Goal: Task Accomplishment & Management: Manage account settings

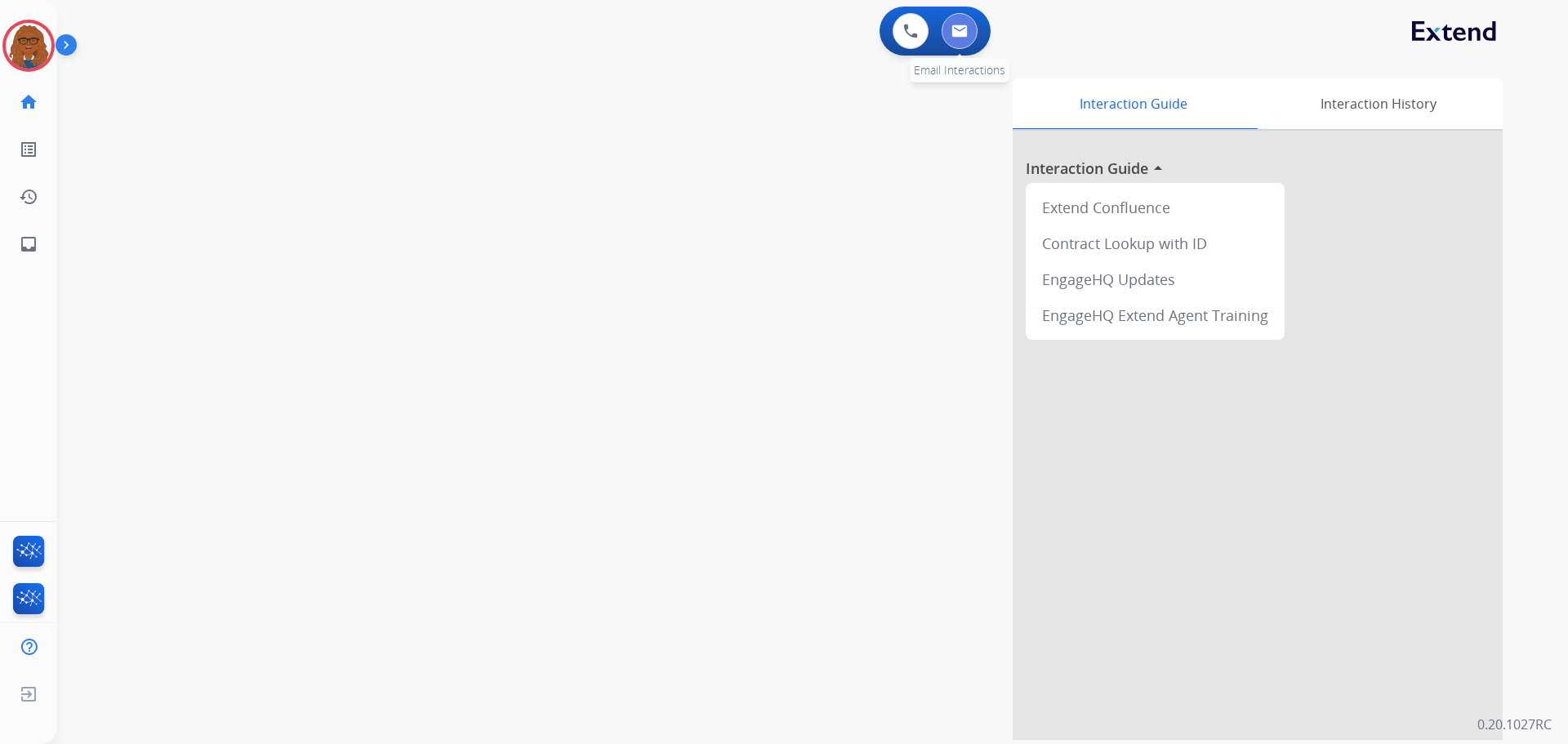
click at [956, 28] on img at bounding box center [959, 31] width 17 height 13
select select "**********"
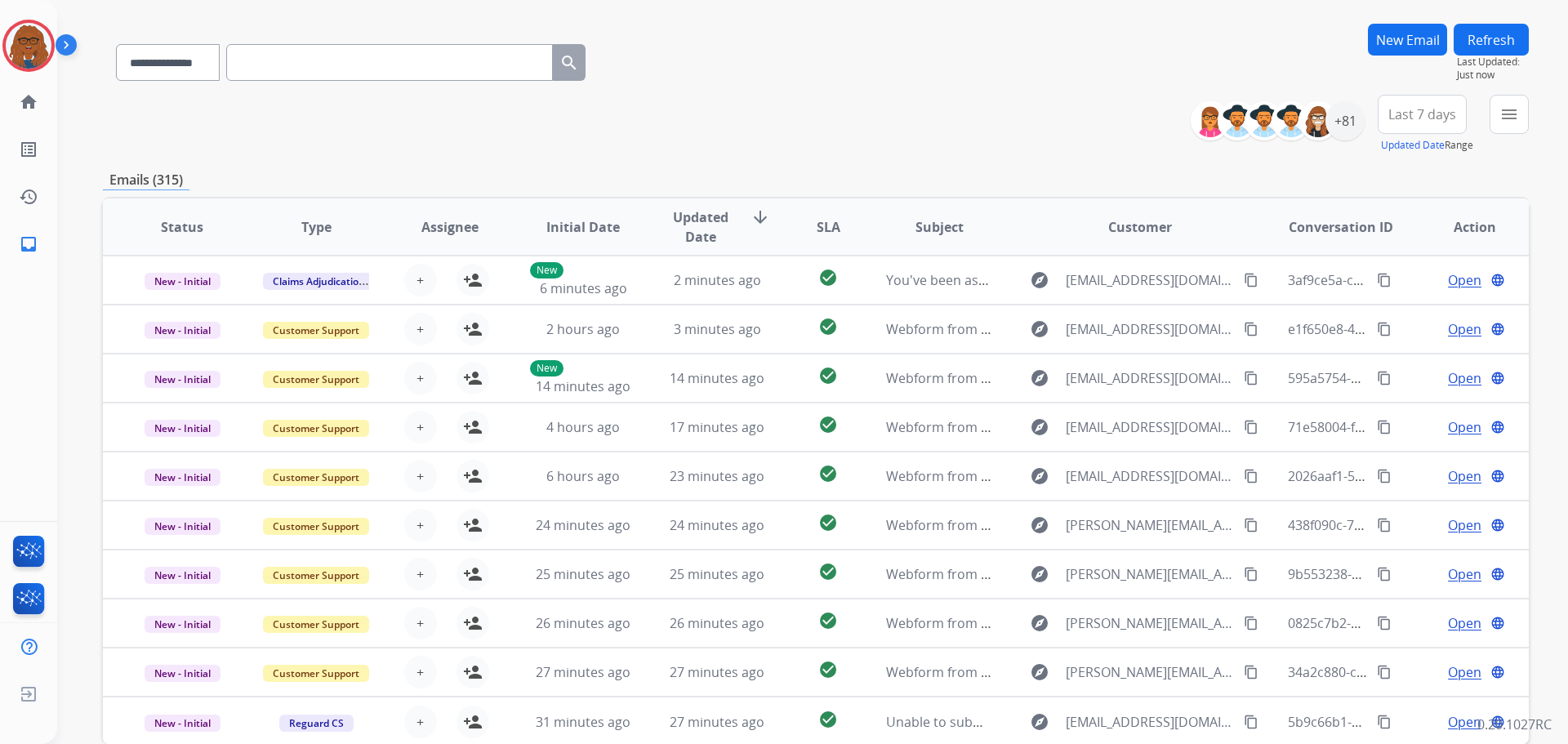
scroll to position [81, 0]
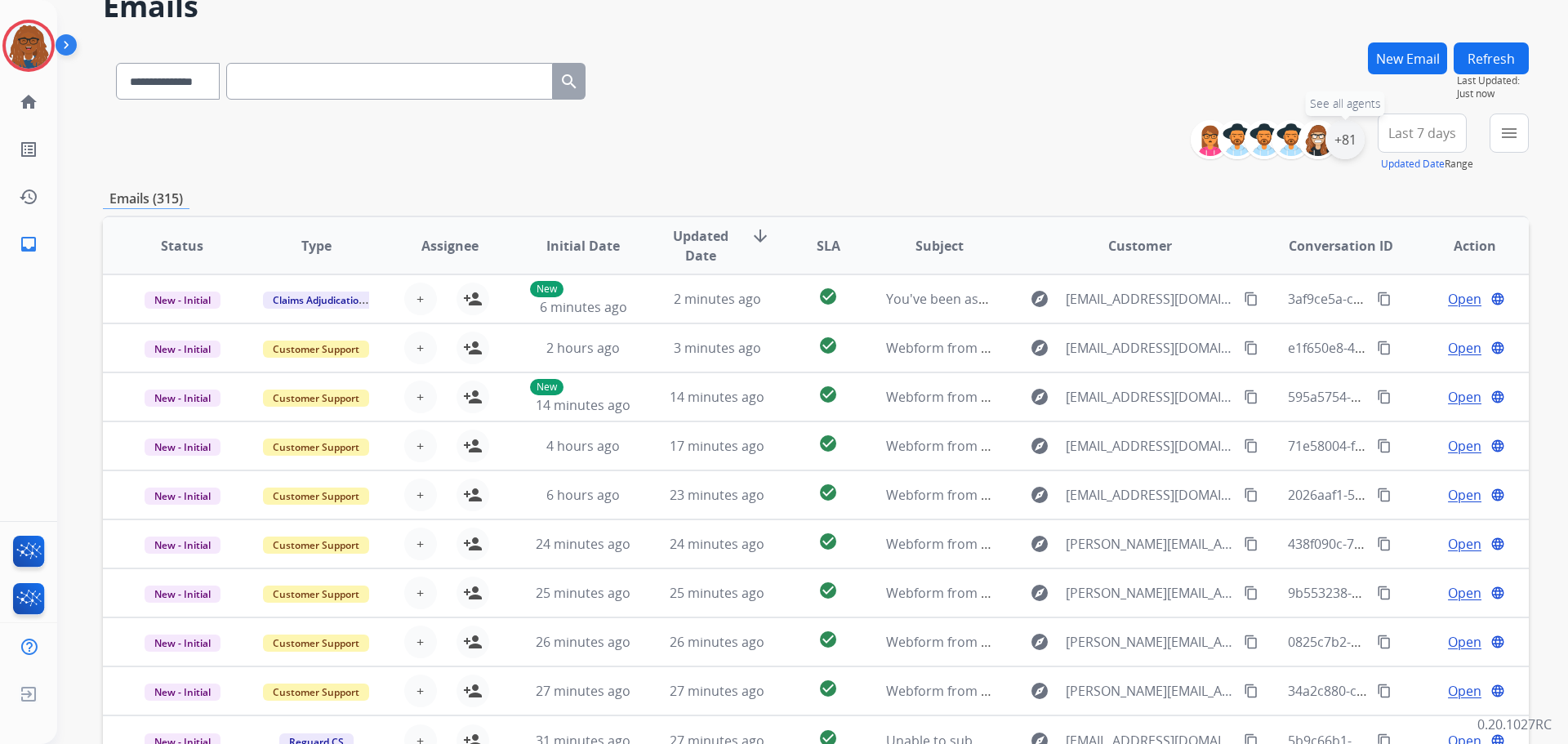
click at [1350, 146] on div "+81" at bounding box center [1345, 139] width 39 height 39
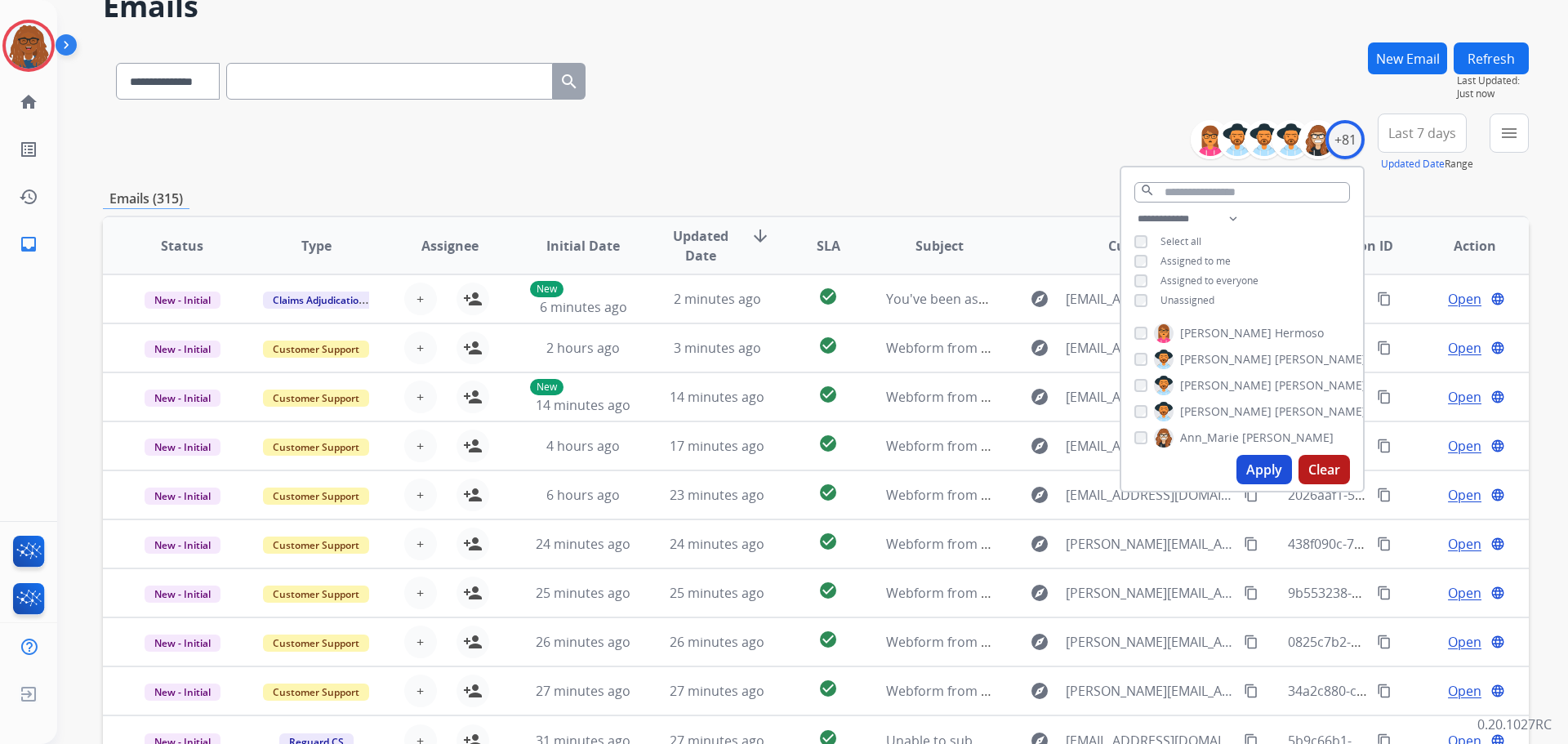
click at [1425, 130] on span "Last 7 days" at bounding box center [1422, 132] width 67 height 6
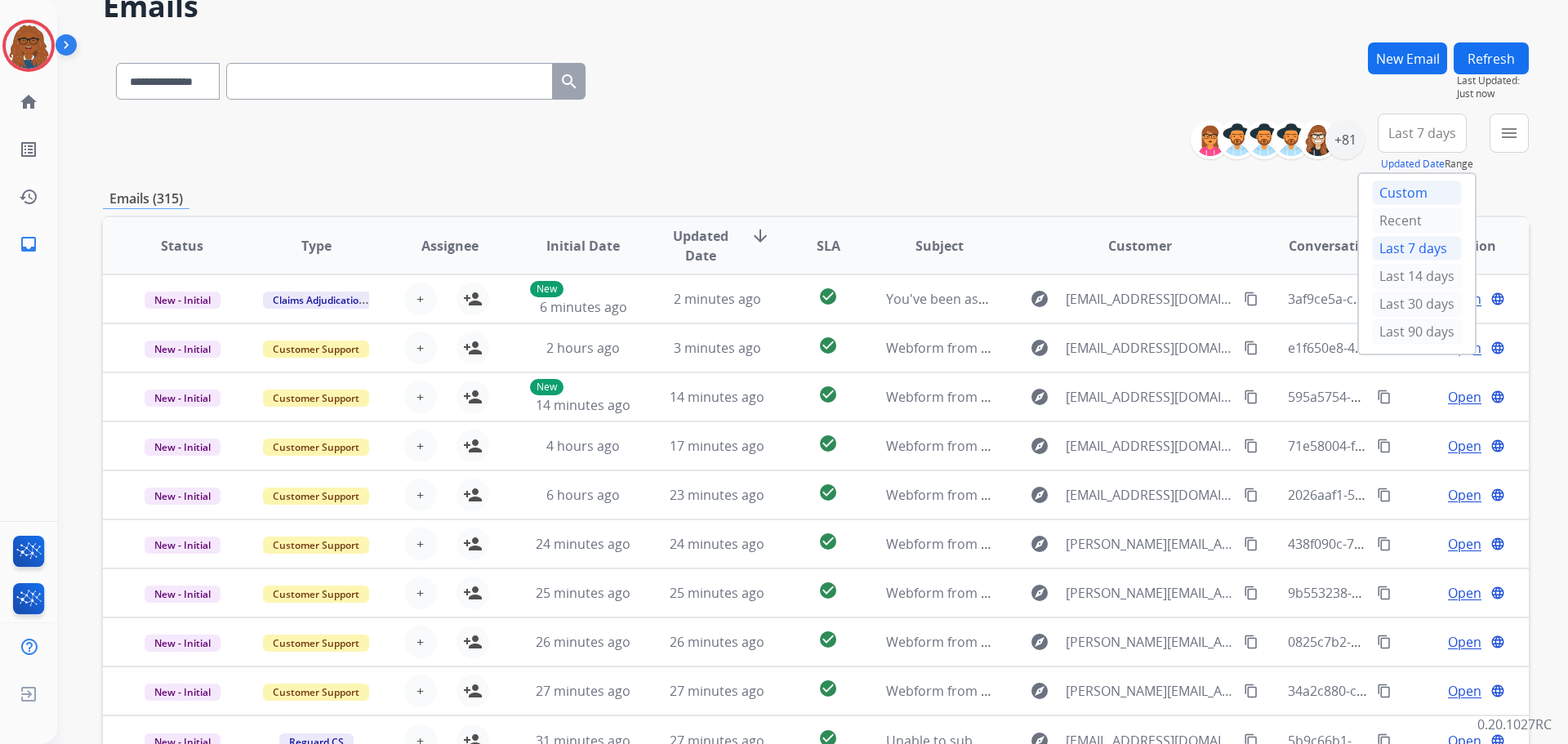
click at [1395, 188] on div "Custom" at bounding box center [1417, 193] width 90 height 25
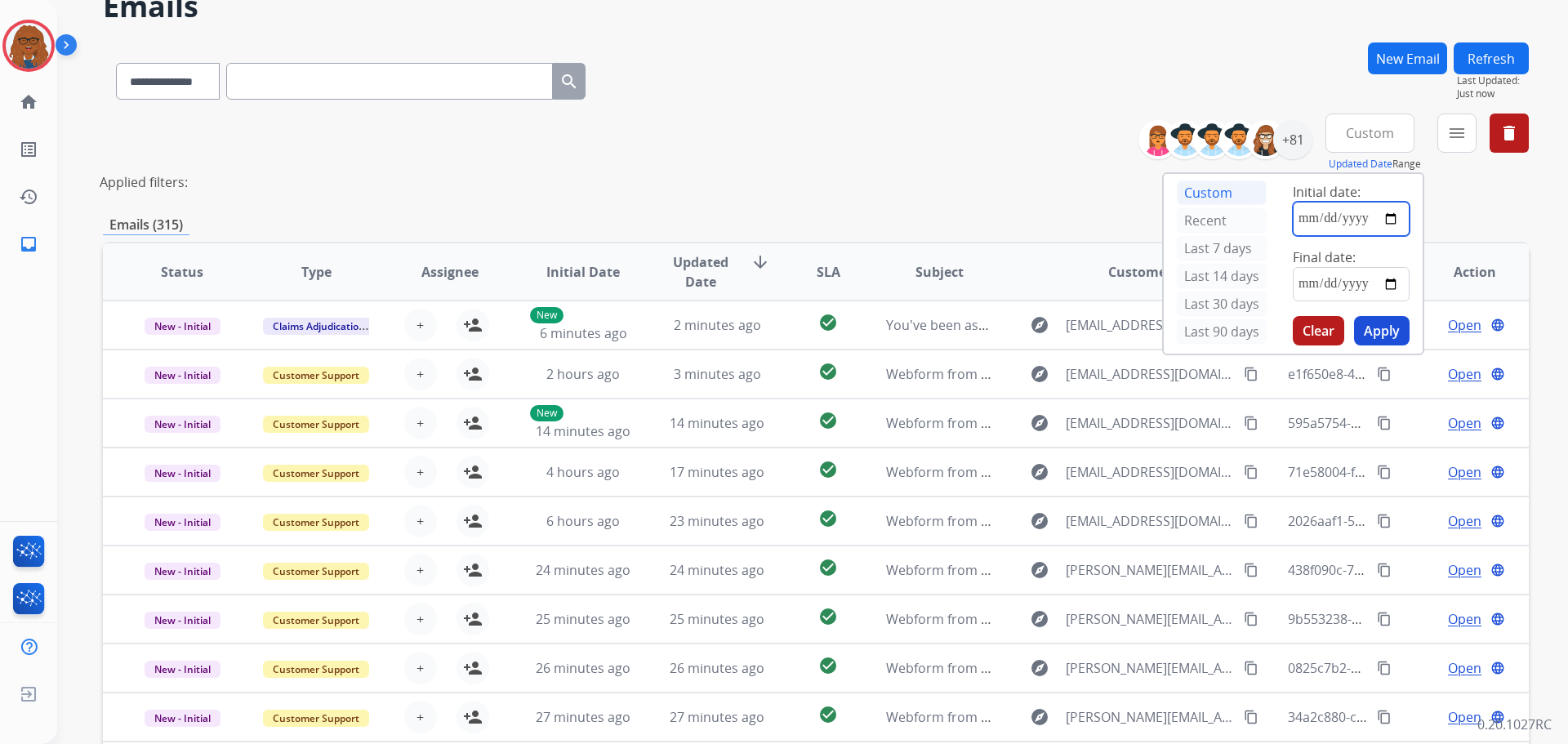
click at [1389, 219] on input "date" at bounding box center [1351, 219] width 116 height 34
type input "**********"
click at [1392, 284] on input "date" at bounding box center [1351, 284] width 116 height 34
type input "**********"
click at [1379, 332] on button "Apply" at bounding box center [1382, 331] width 55 height 30
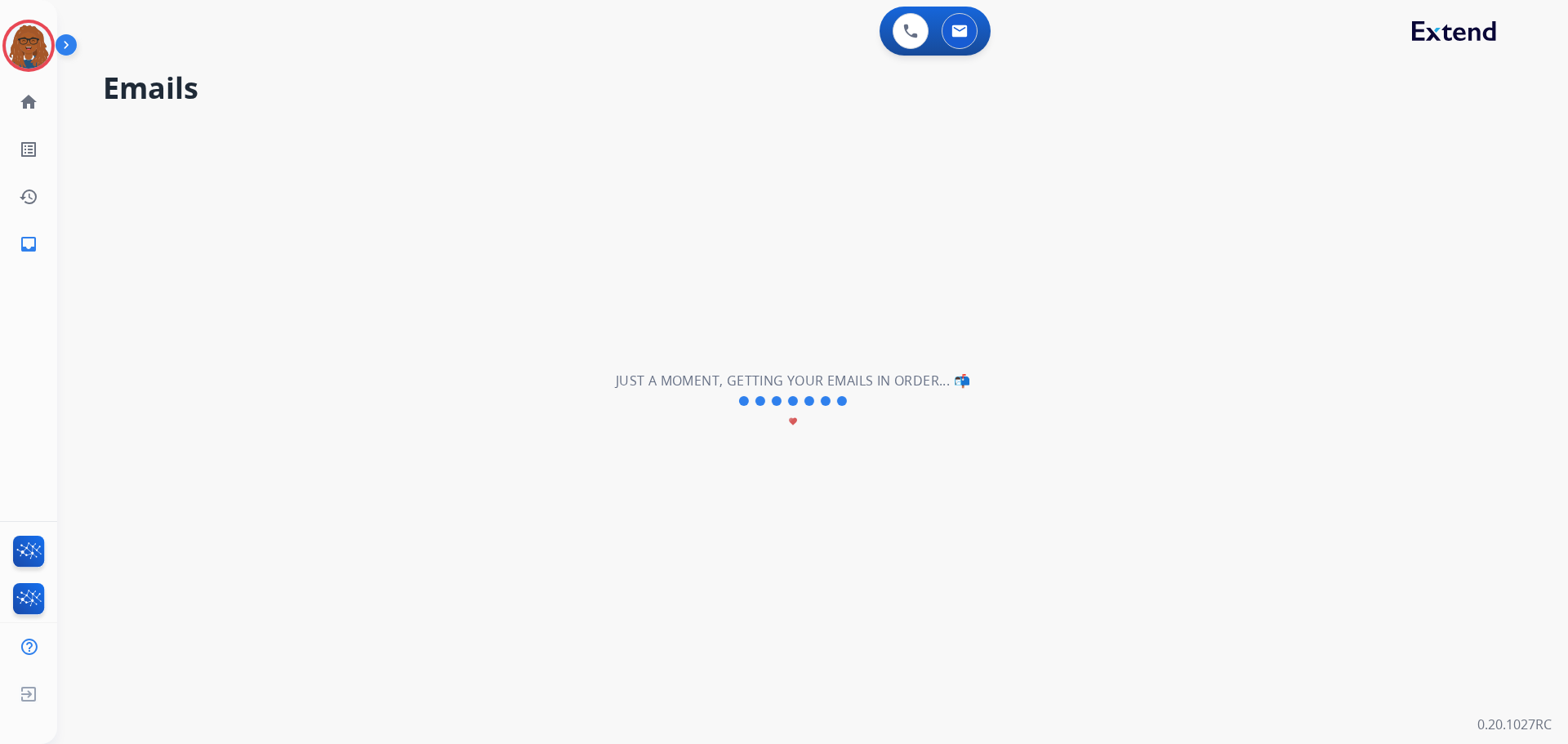
scroll to position [0, 0]
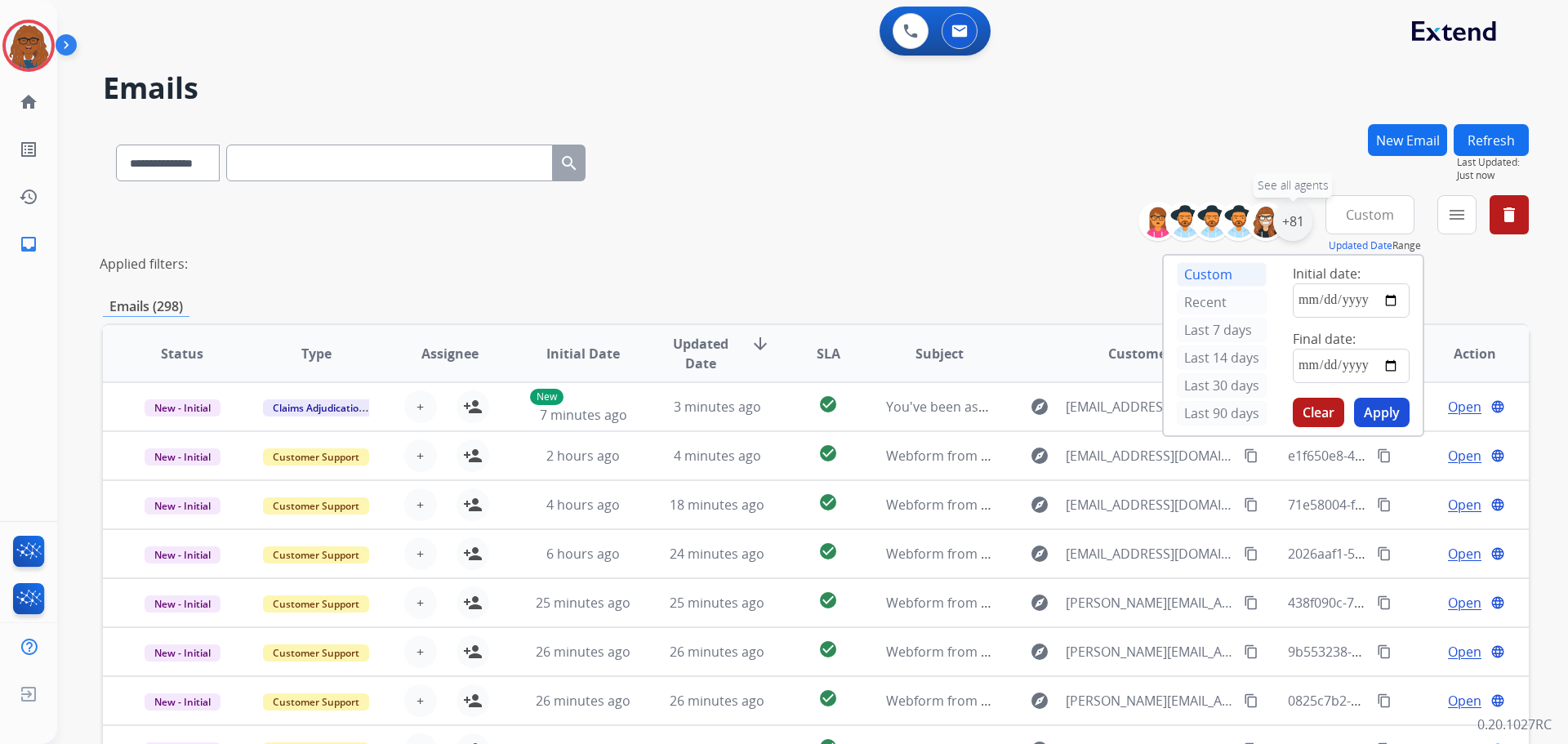
click at [1291, 221] on div "+81" at bounding box center [1292, 221] width 39 height 39
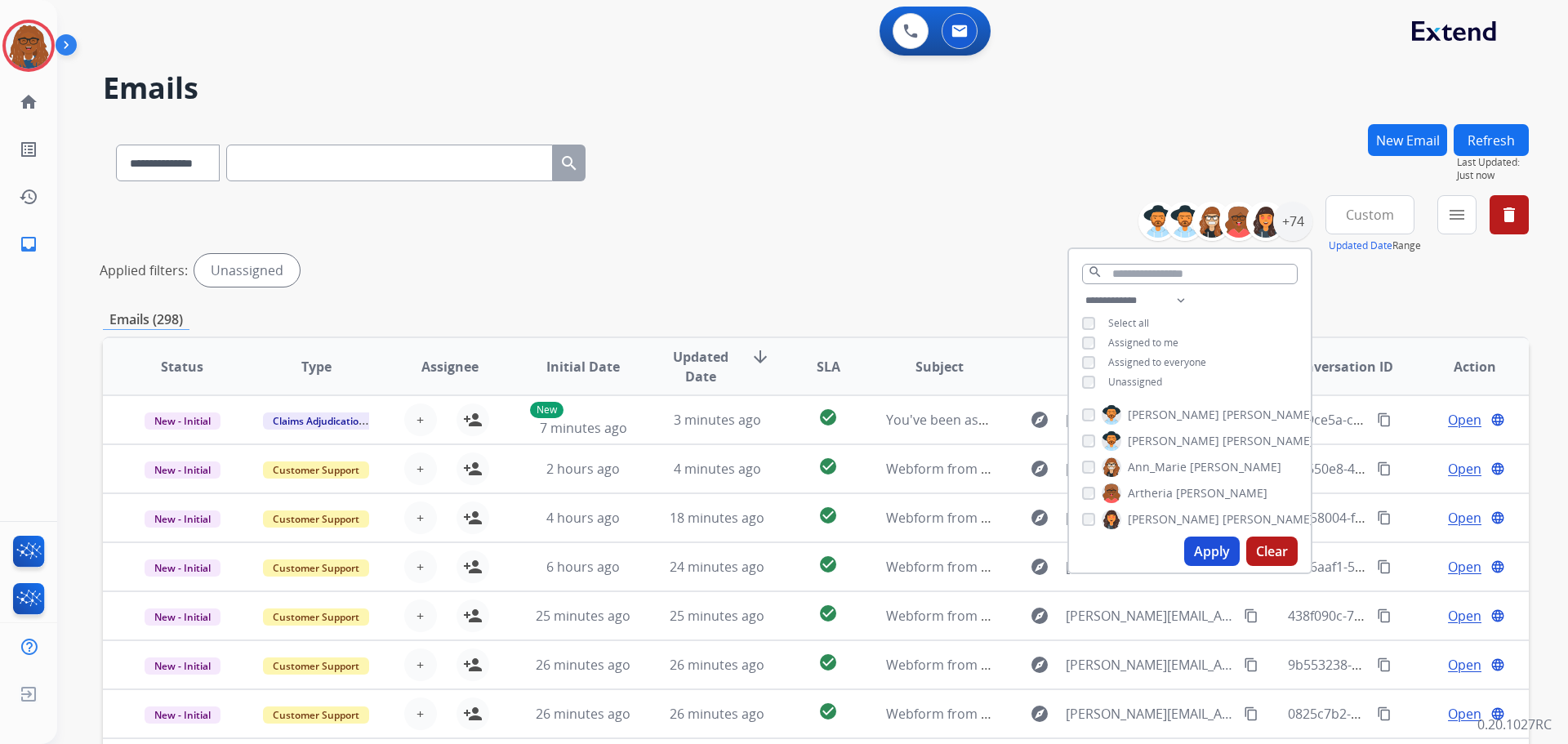
click at [1216, 547] on button "Apply" at bounding box center [1211, 551] width 55 height 30
click at [1355, 213] on span "Custom" at bounding box center [1369, 214] width 48 height 6
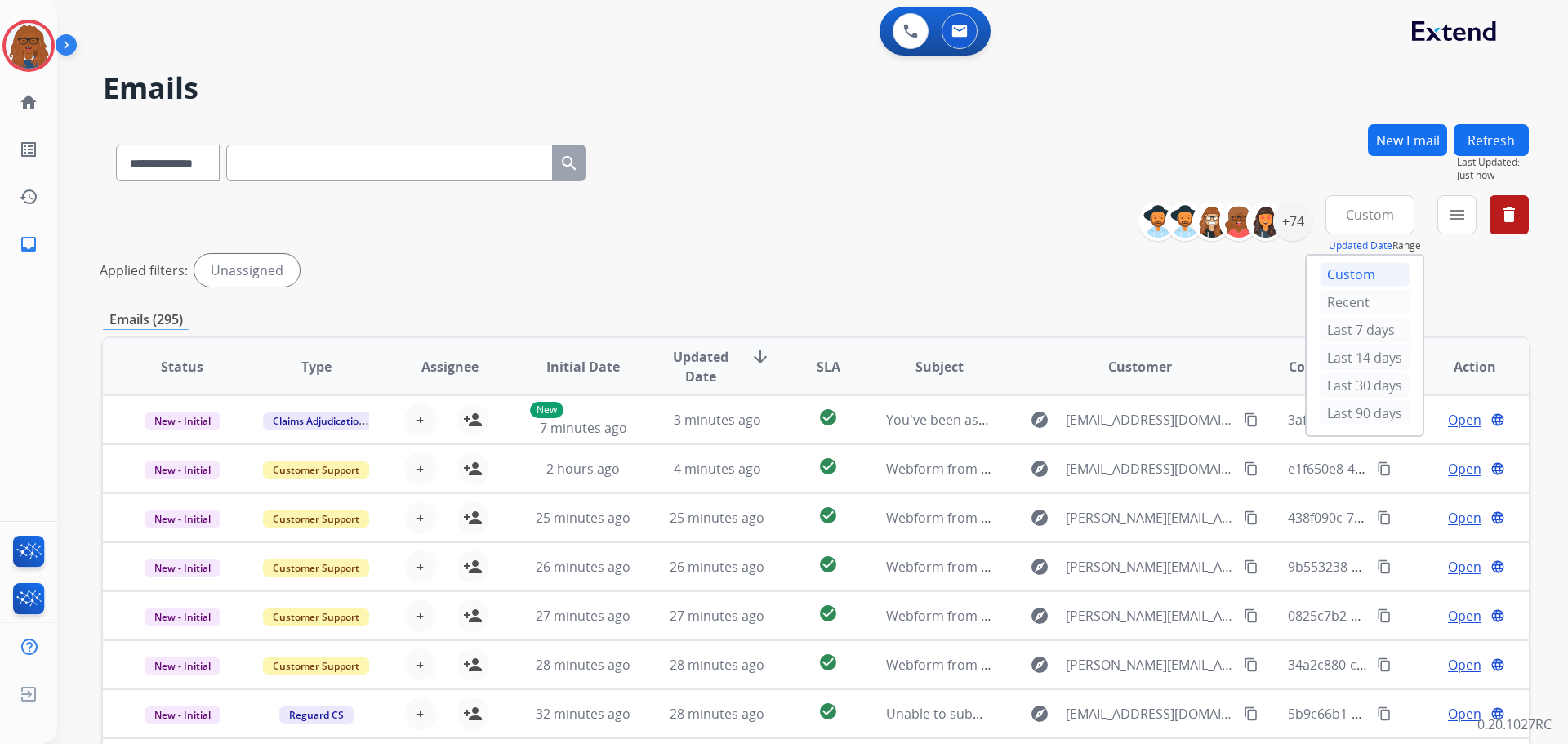
click at [1354, 270] on div "Custom" at bounding box center [1364, 275] width 90 height 25
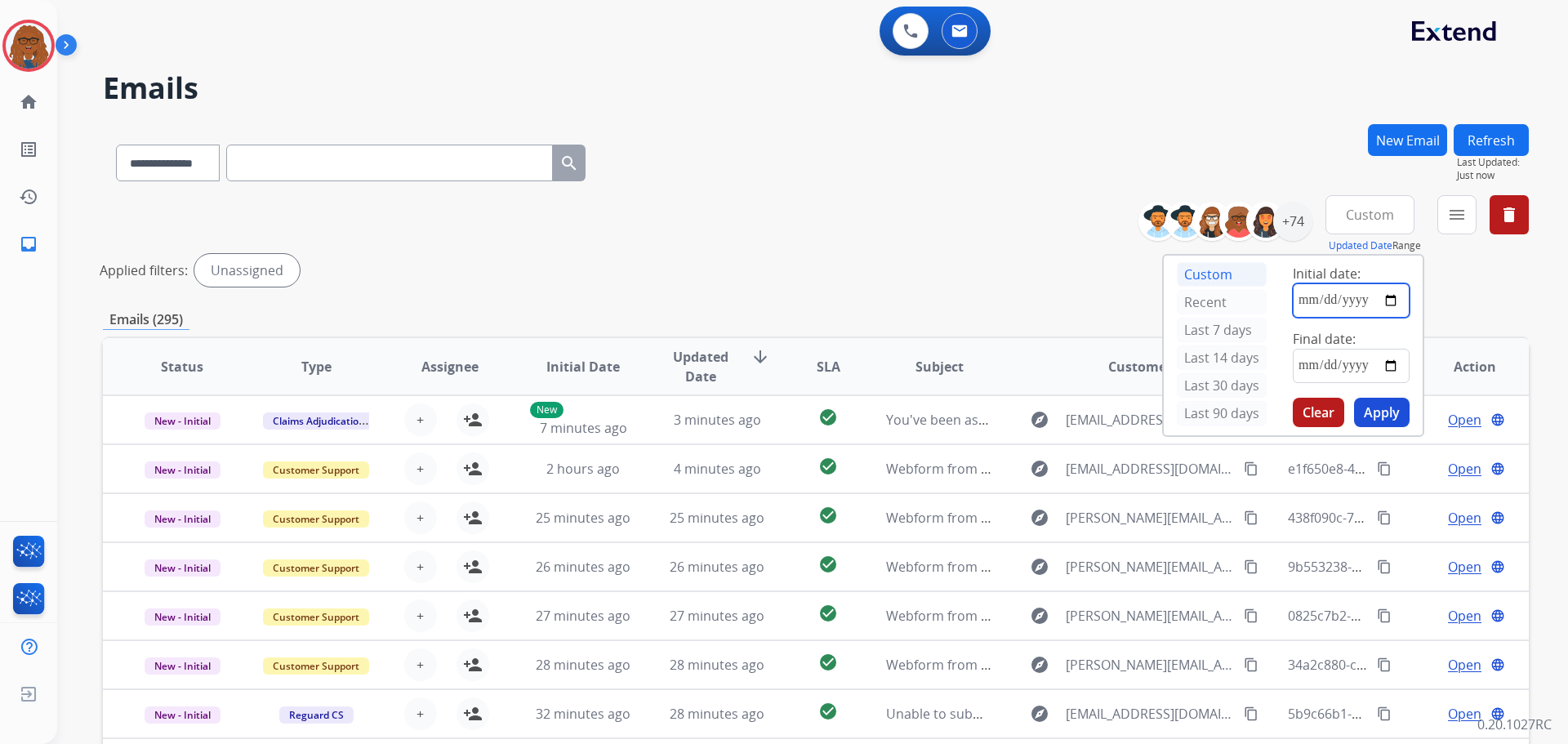
click at [1388, 299] on input "date" at bounding box center [1351, 300] width 116 height 34
type input "**********"
click at [1395, 366] on input "date" at bounding box center [1351, 366] width 116 height 34
type input "**********"
click at [1385, 412] on button "Apply" at bounding box center [1382, 413] width 55 height 30
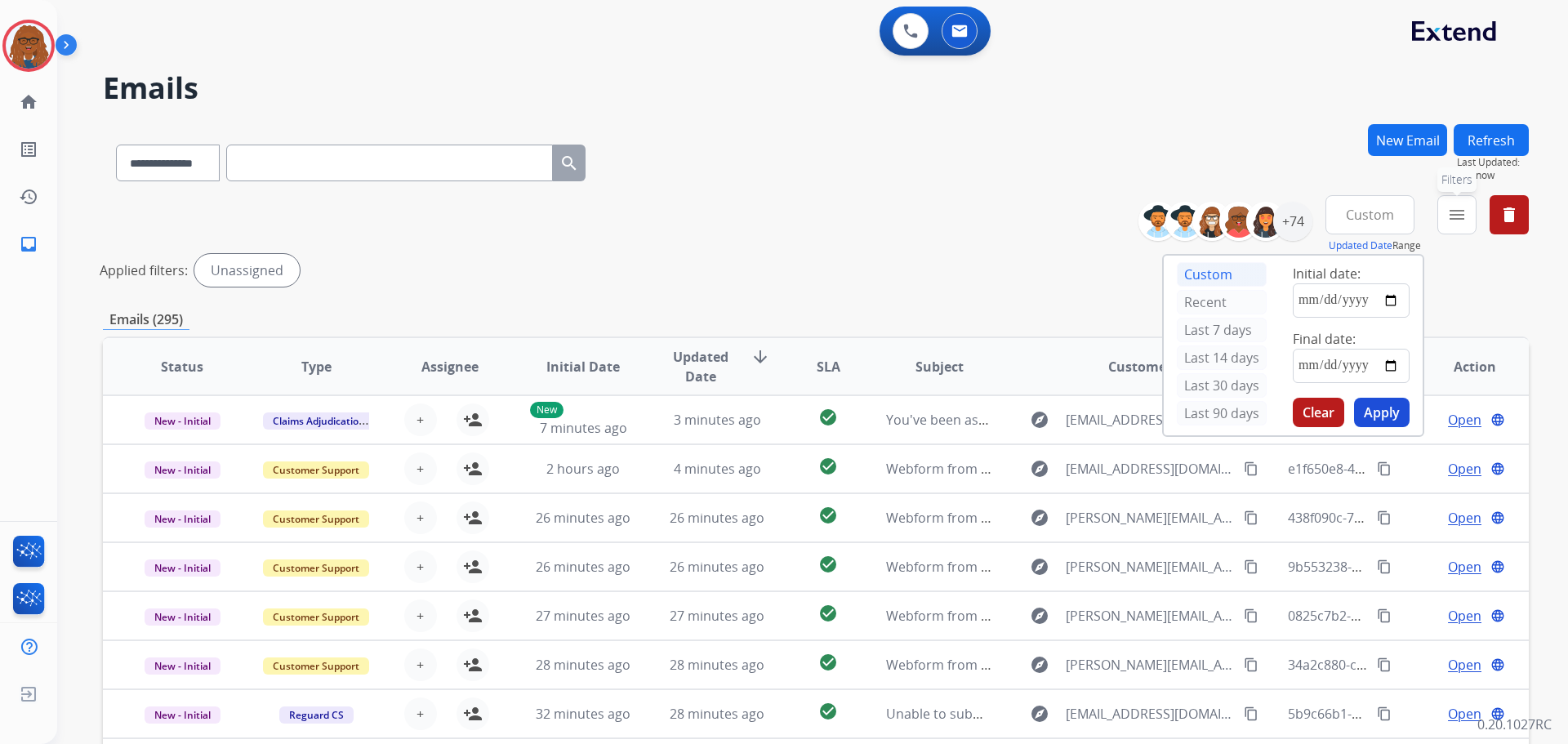
click at [1452, 223] on mat-icon "menu" at bounding box center [1457, 214] width 19 height 19
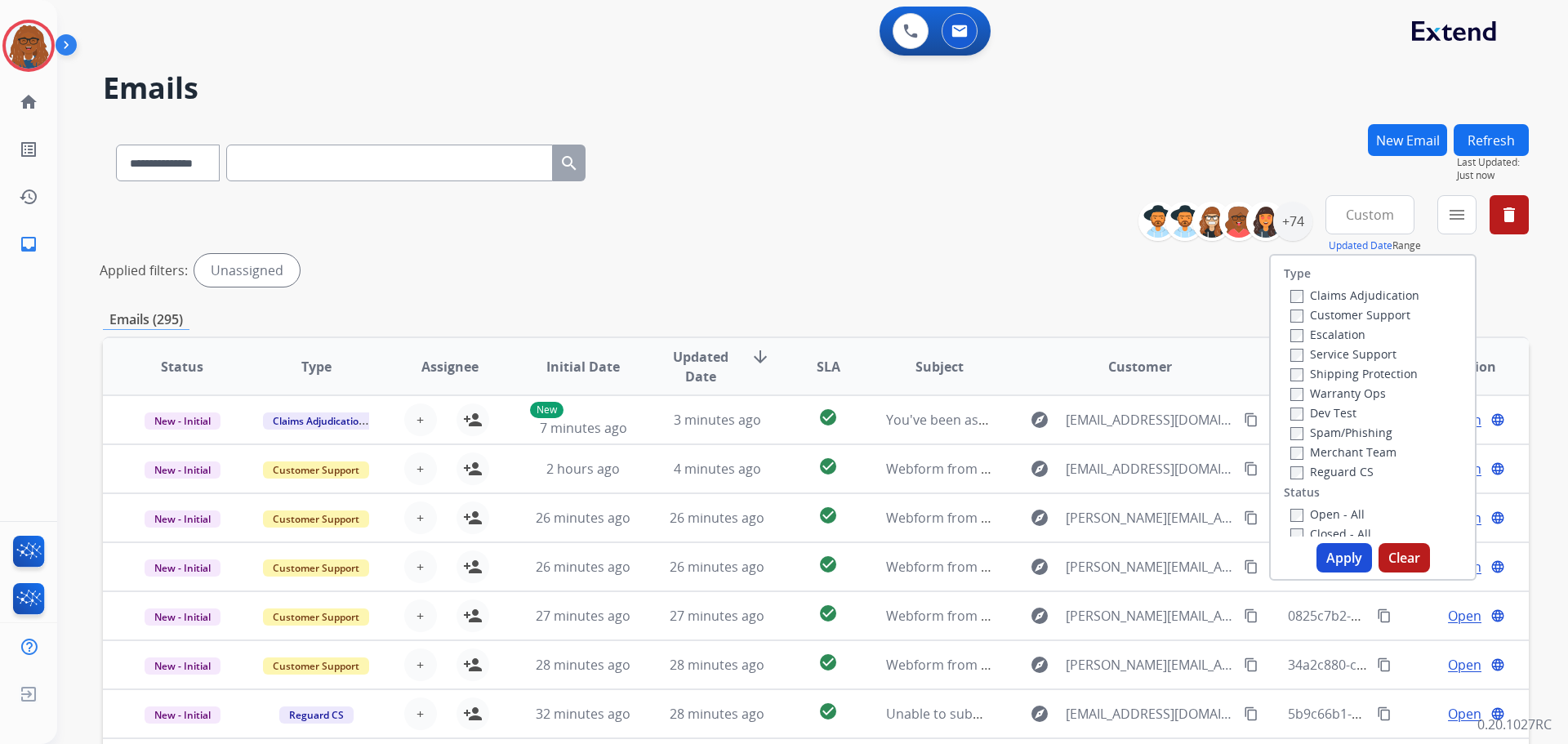
click at [1292, 309] on label "Customer Support" at bounding box center [1350, 315] width 120 height 16
click at [1338, 558] on button "Apply" at bounding box center [1344, 558] width 55 height 30
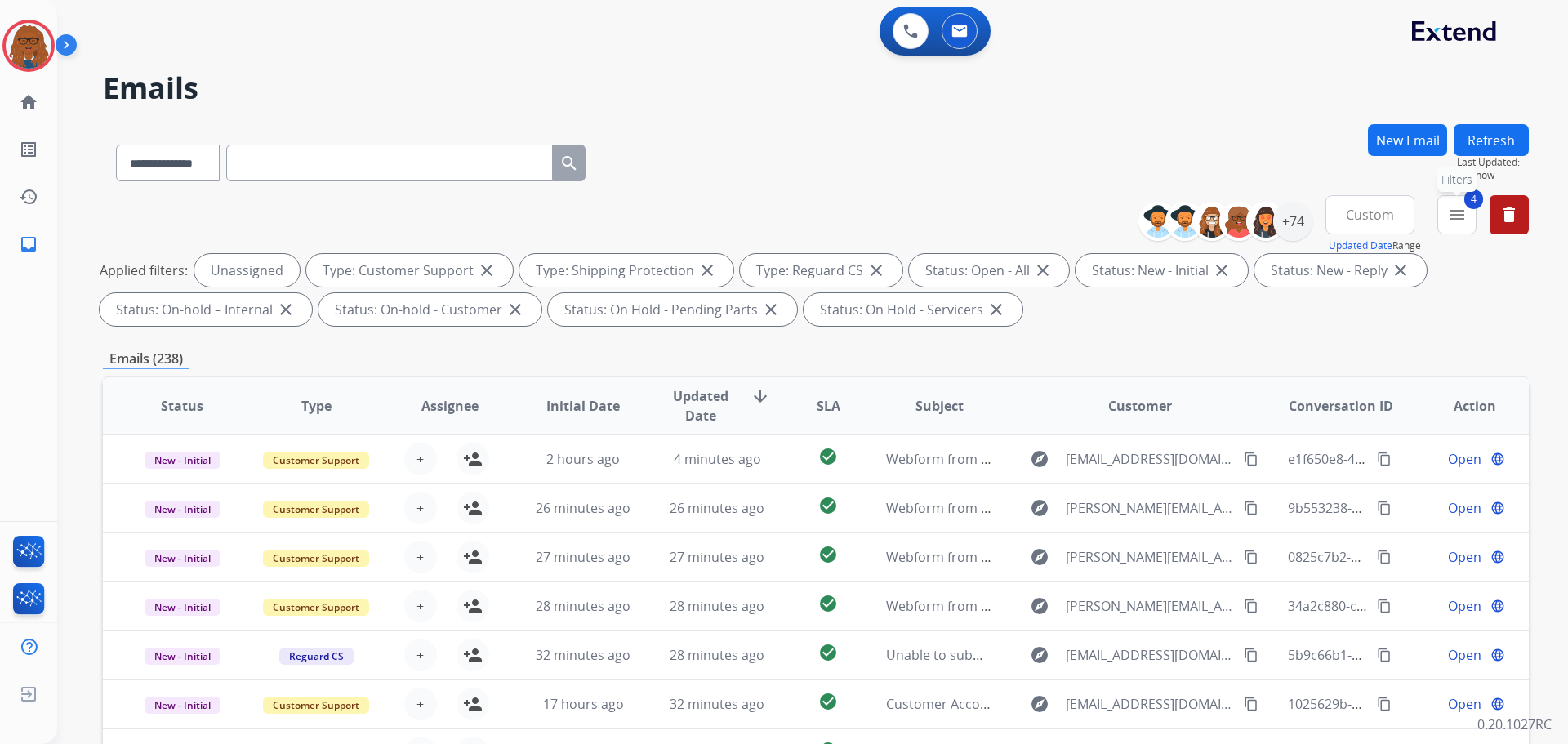
click at [1464, 223] on mat-icon "menu" at bounding box center [1457, 214] width 19 height 19
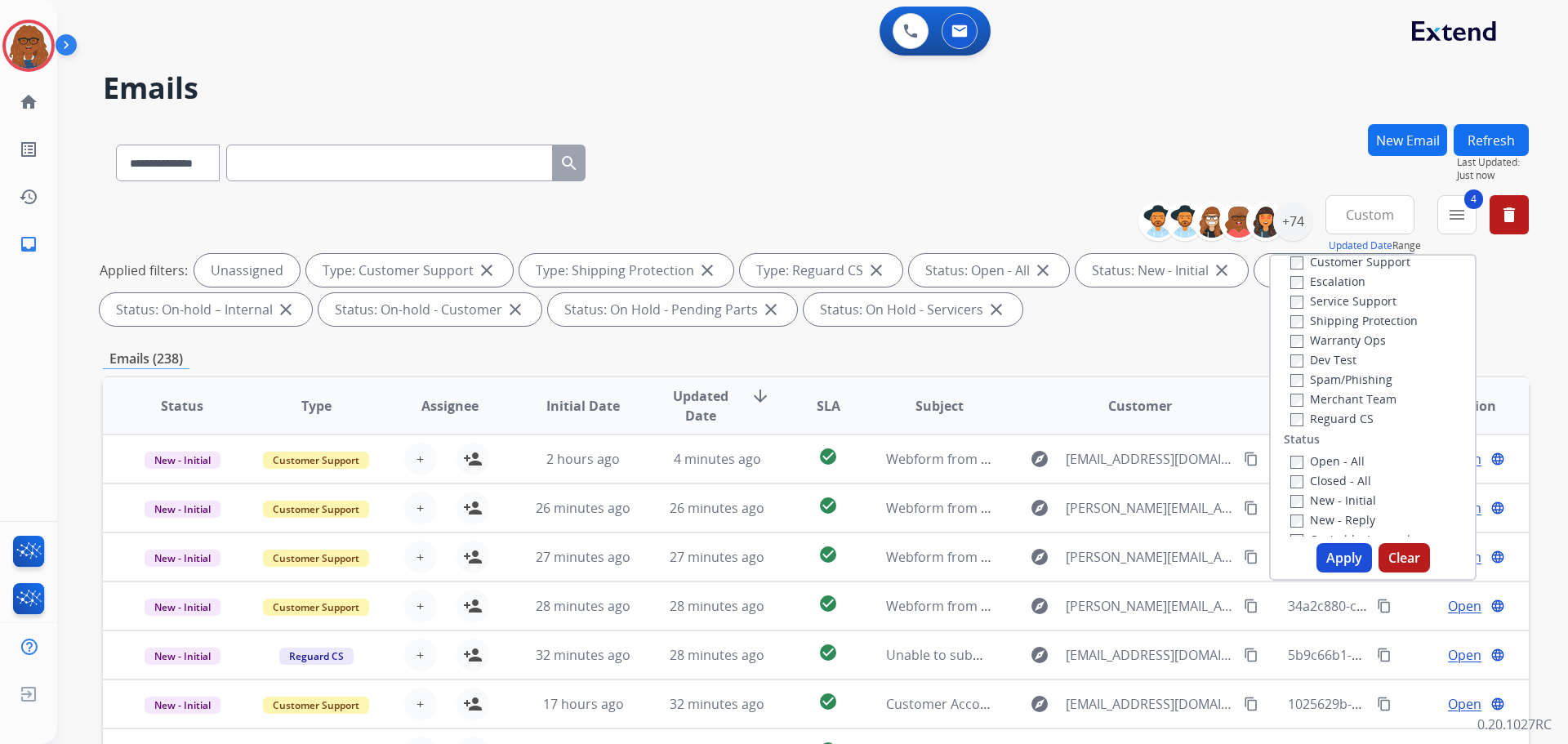
scroll to position [81, 0]
click at [1340, 567] on button "Apply" at bounding box center [1344, 558] width 55 height 30
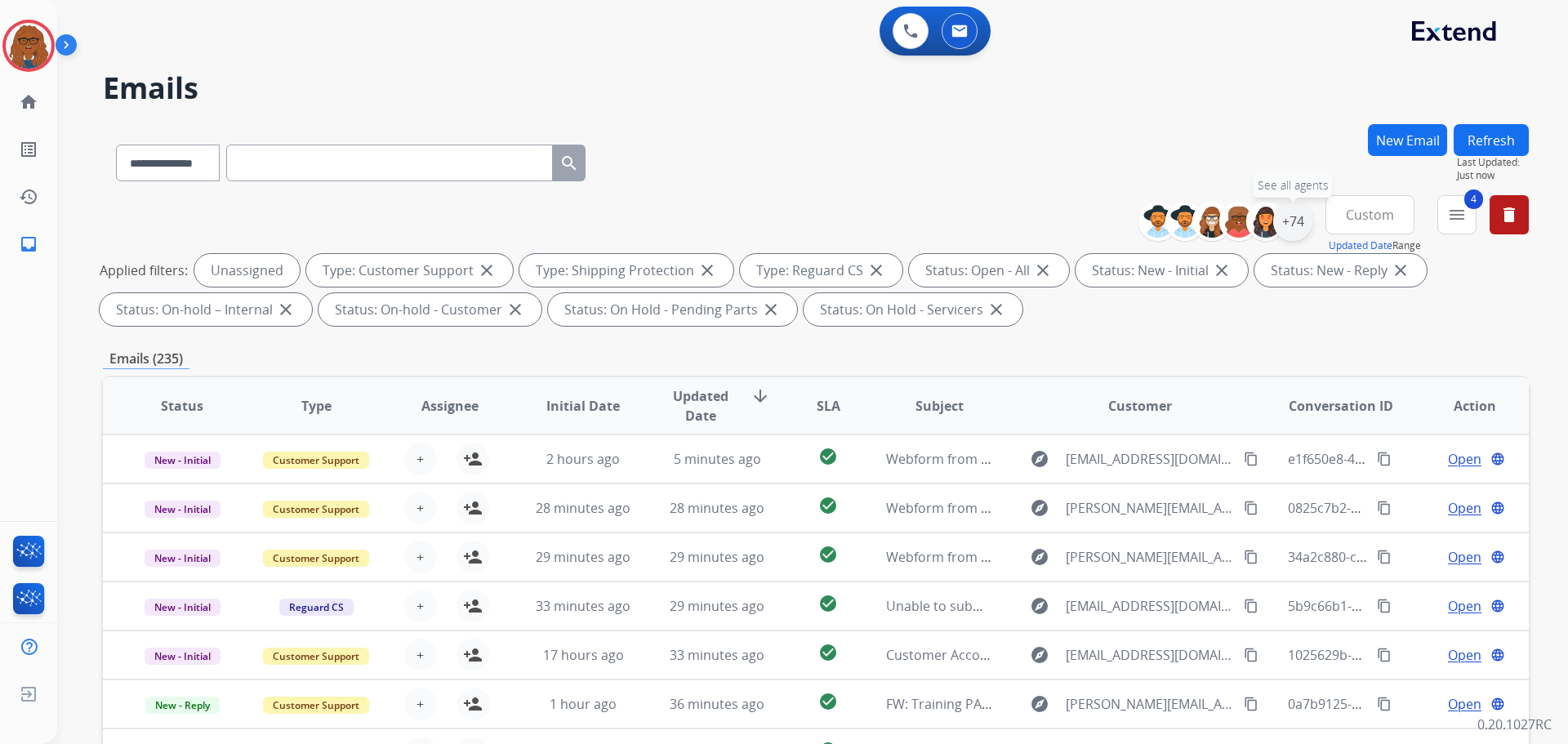
click at [1298, 227] on div "+74" at bounding box center [1292, 221] width 39 height 39
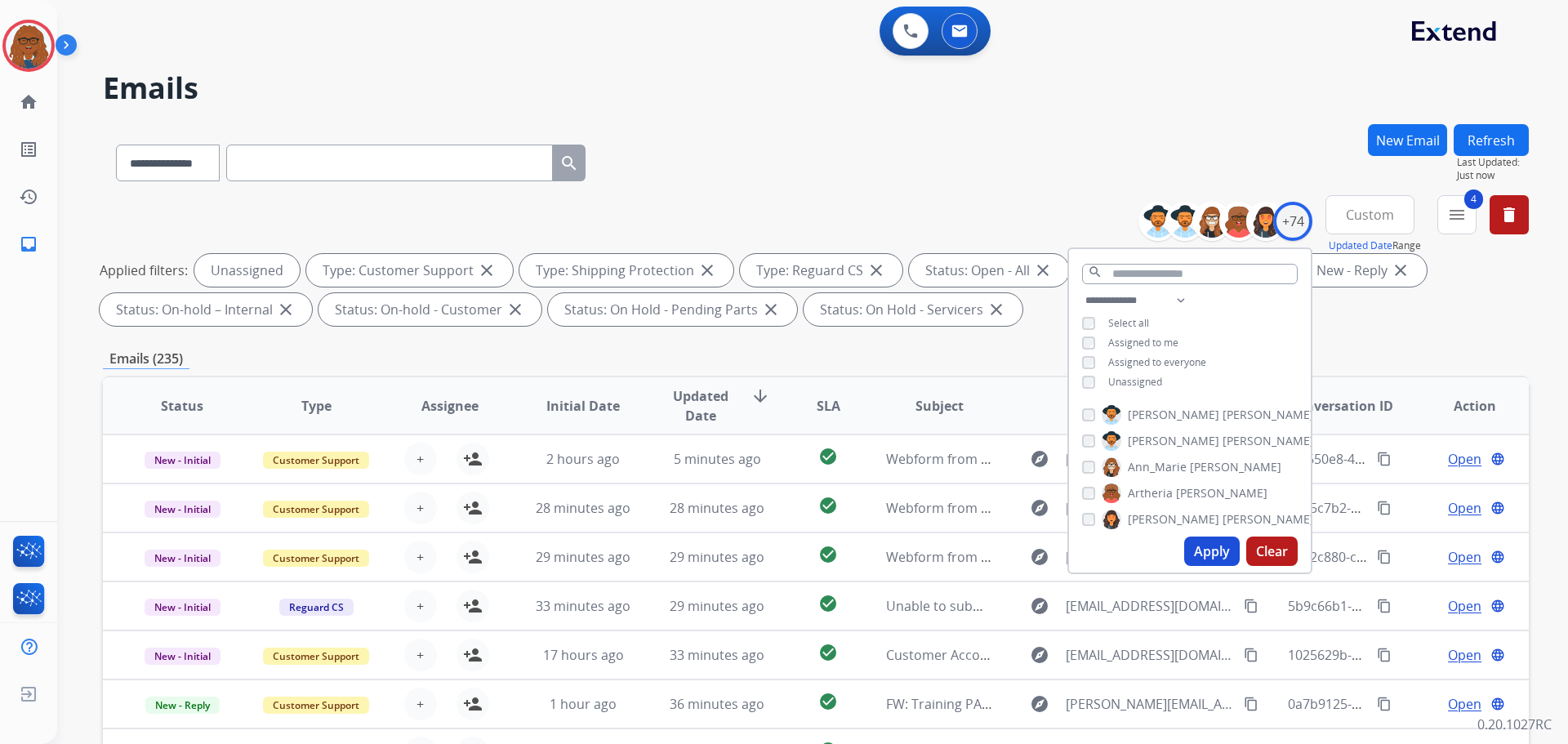
click at [1118, 345] on span "Assigned to me" at bounding box center [1144, 343] width 70 height 14
click at [1187, 558] on button "Apply" at bounding box center [1211, 551] width 55 height 30
click at [1040, 194] on div "**********" at bounding box center [816, 159] width 1426 height 71
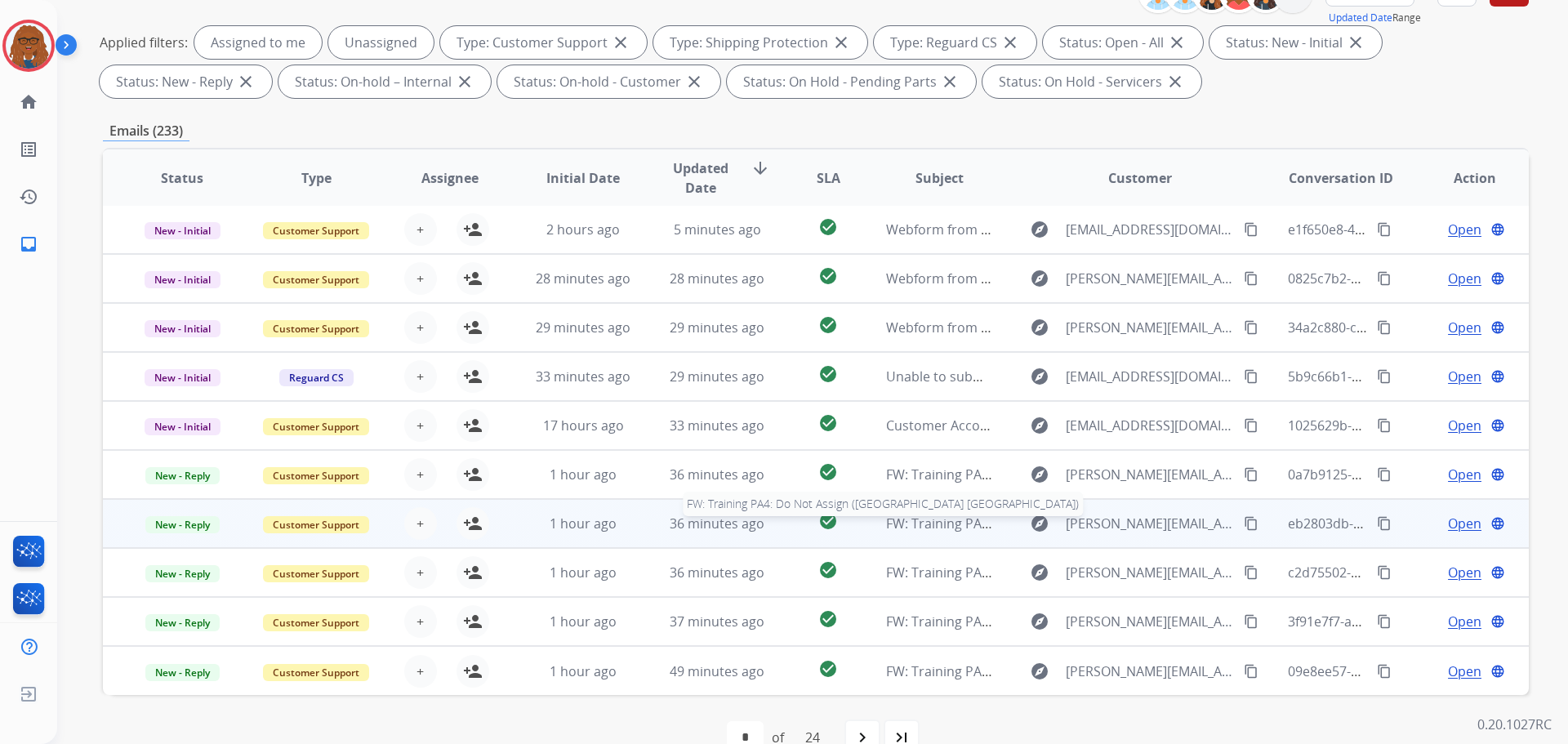
scroll to position [263, 0]
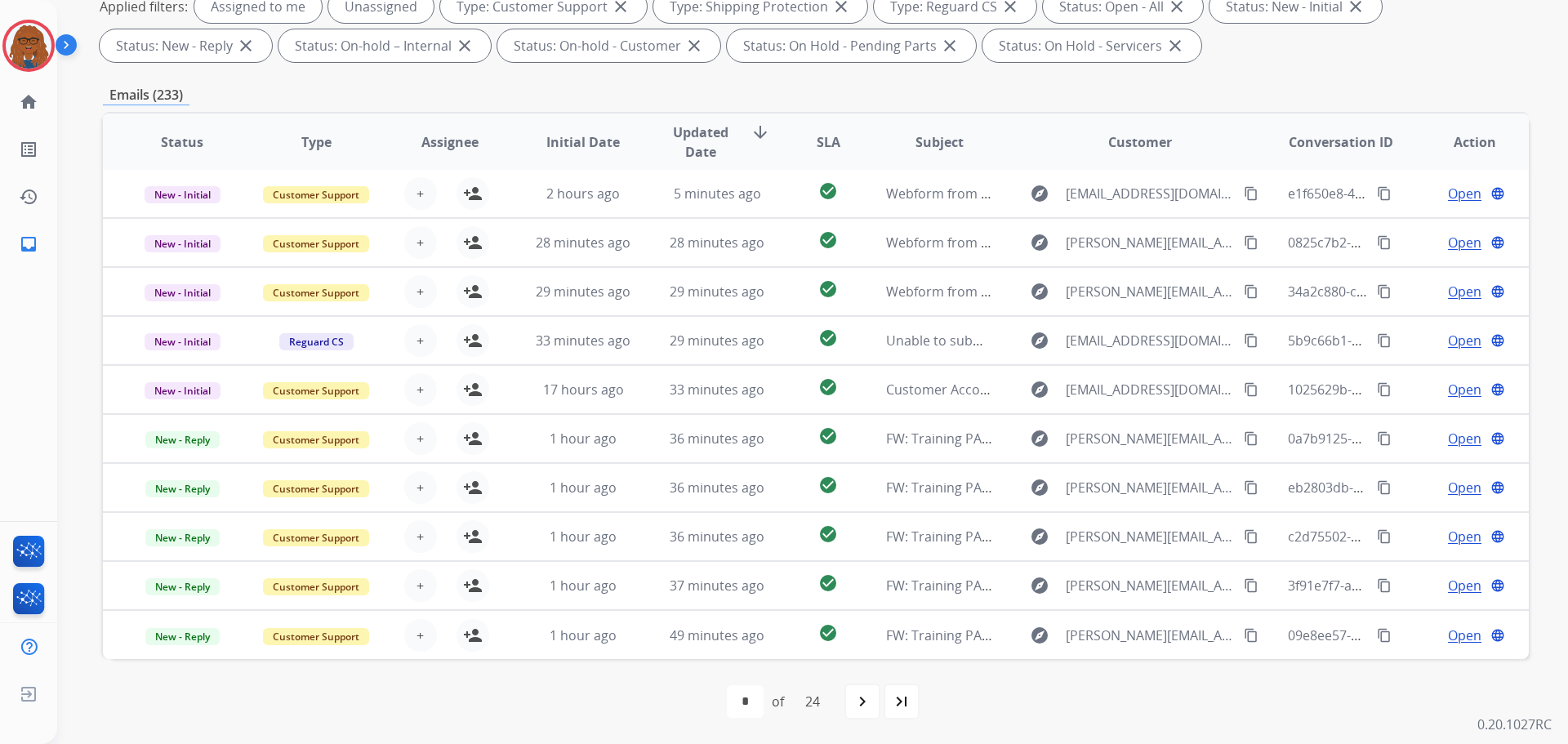
click at [1110, 678] on div "first_page navigate_before * * * * * * * * * ** ** ** ** ** ** ** ** ** ** ** *…" at bounding box center [816, 701] width 1426 height 85
click at [861, 711] on mat-icon "navigate_next" at bounding box center [862, 702] width 19 height 19
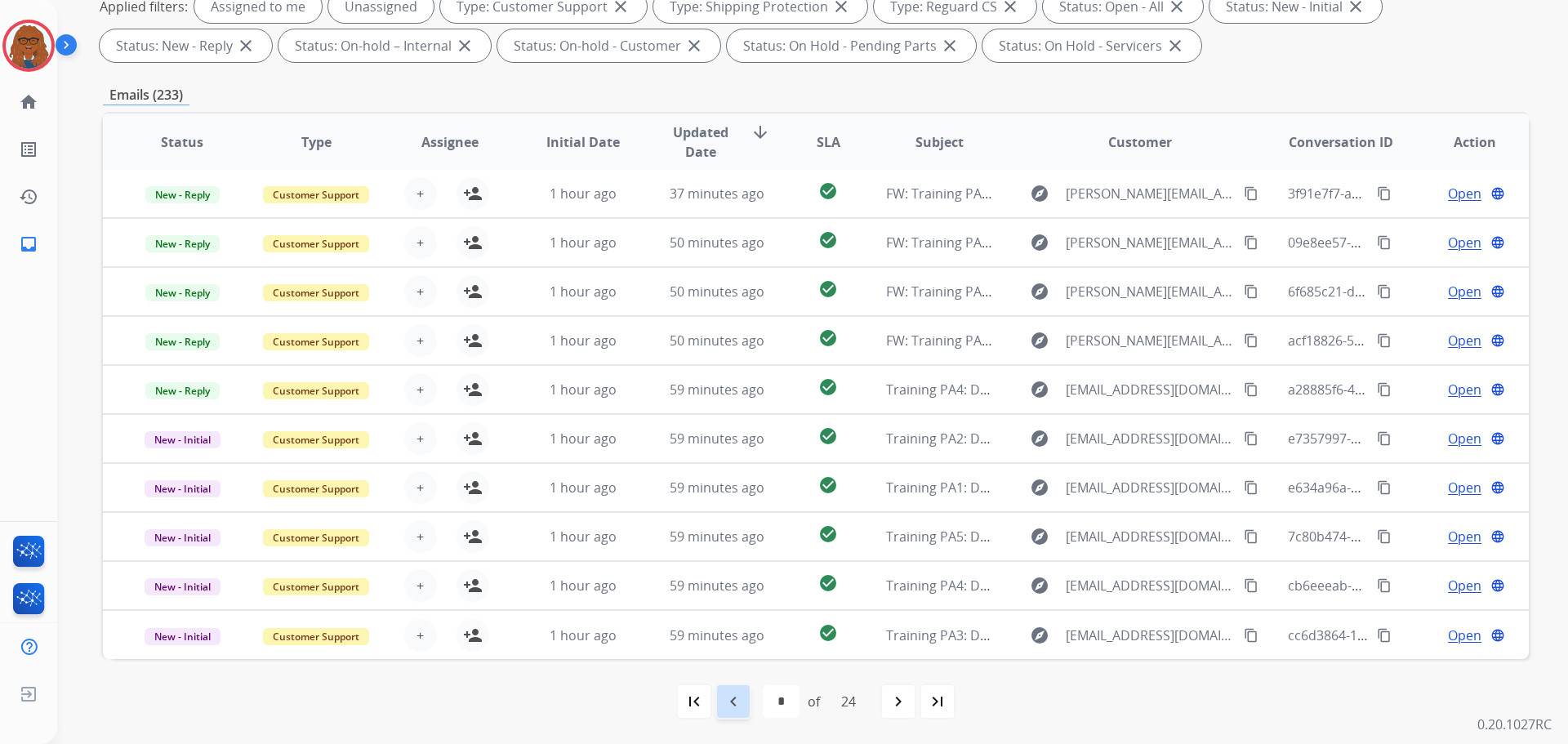
click at [728, 704] on mat-icon "navigate_before" at bounding box center [733, 702] width 19 height 19
select select "*"
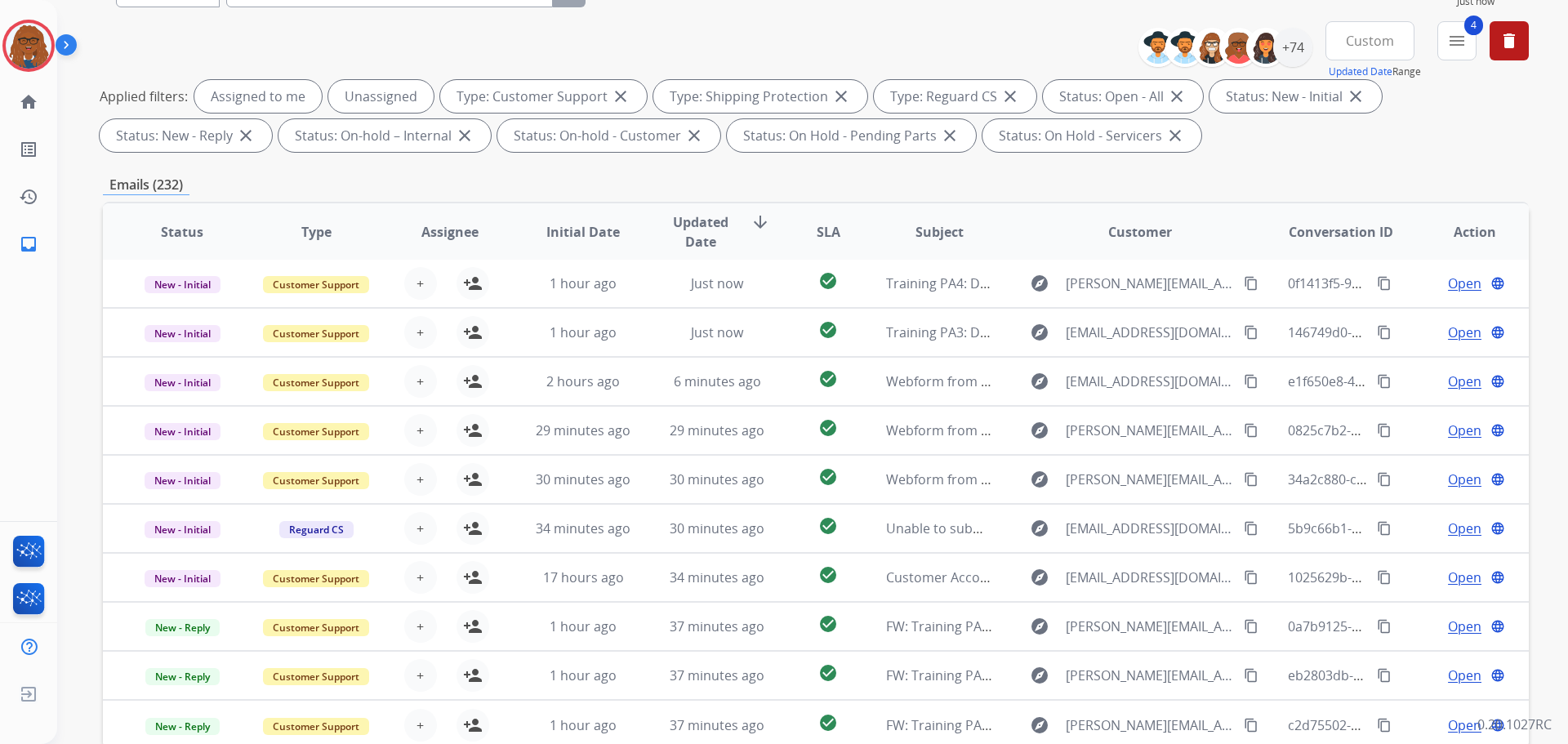
scroll to position [81, 0]
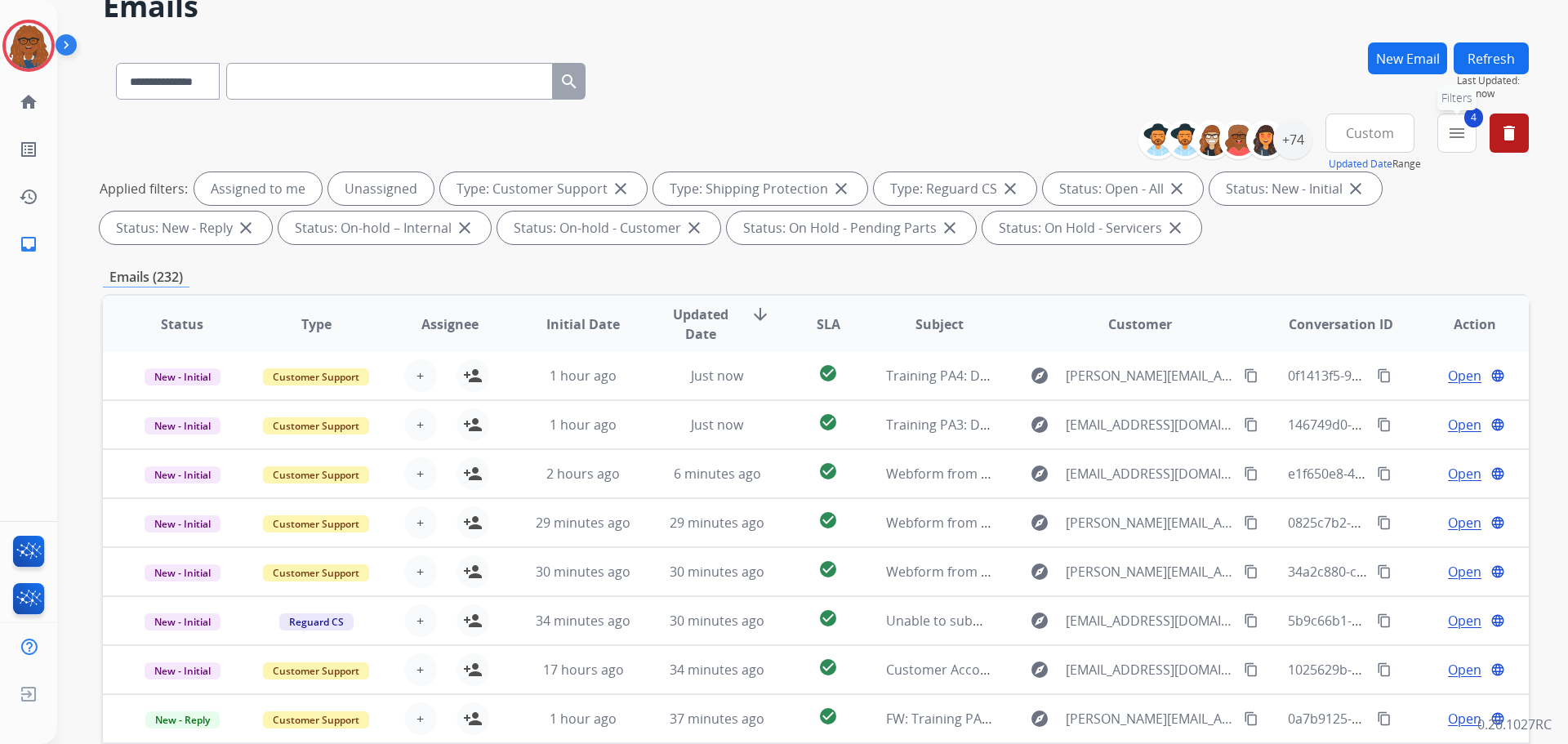
click at [1461, 135] on mat-icon "menu" at bounding box center [1457, 133] width 19 height 19
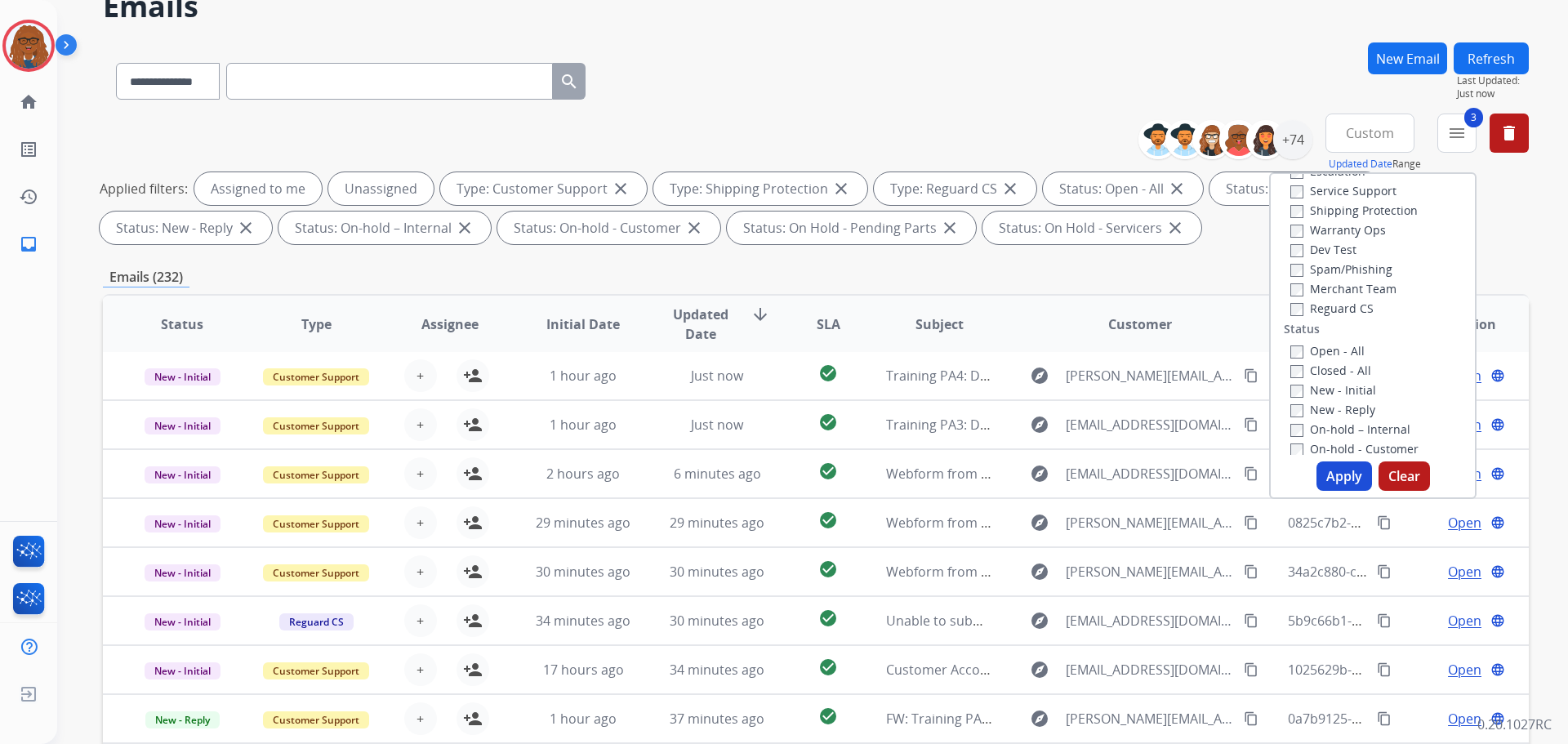
click at [1401, 472] on button "Clear" at bounding box center [1404, 476] width 52 height 30
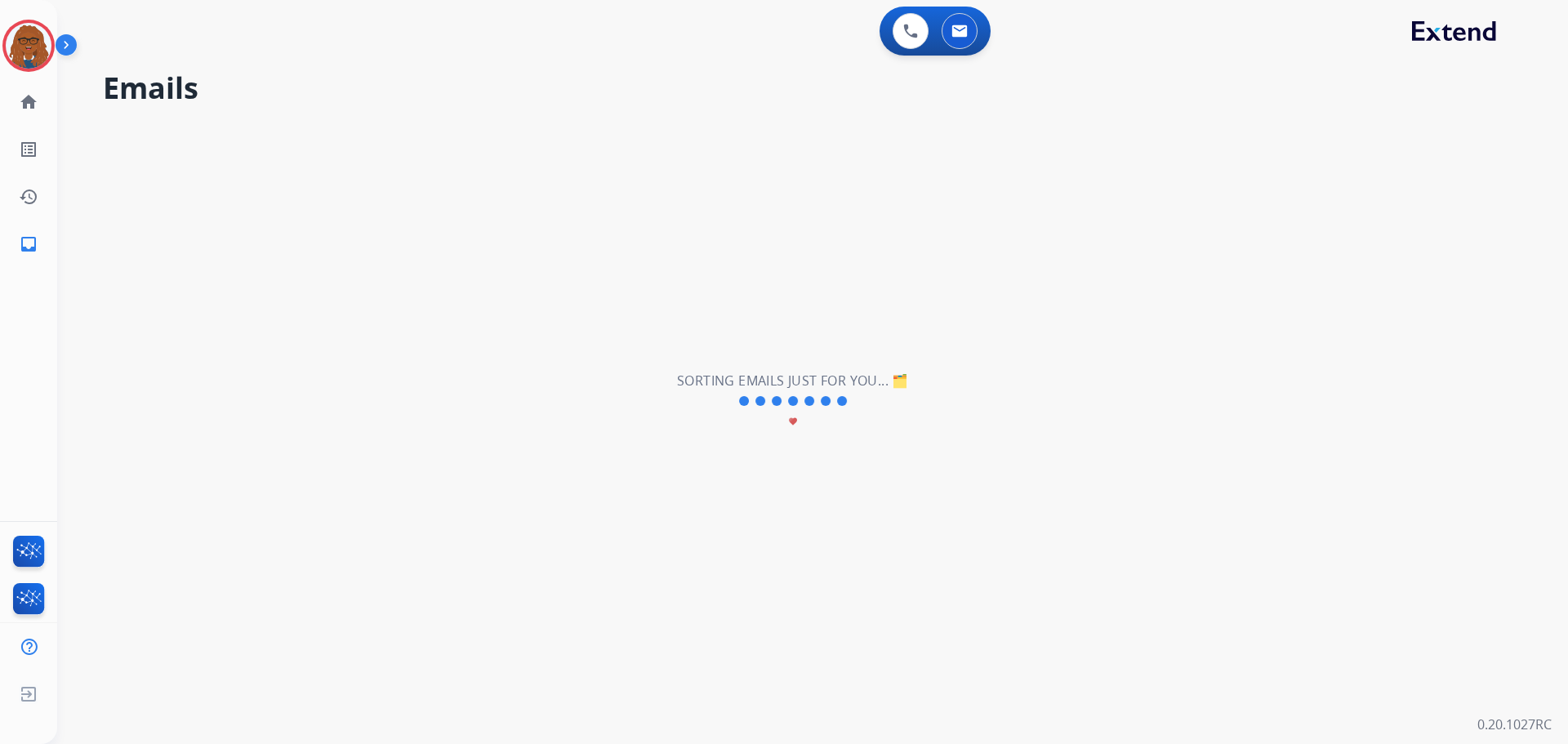
scroll to position [0, 0]
